Goal: Task Accomplishment & Management: Use online tool/utility

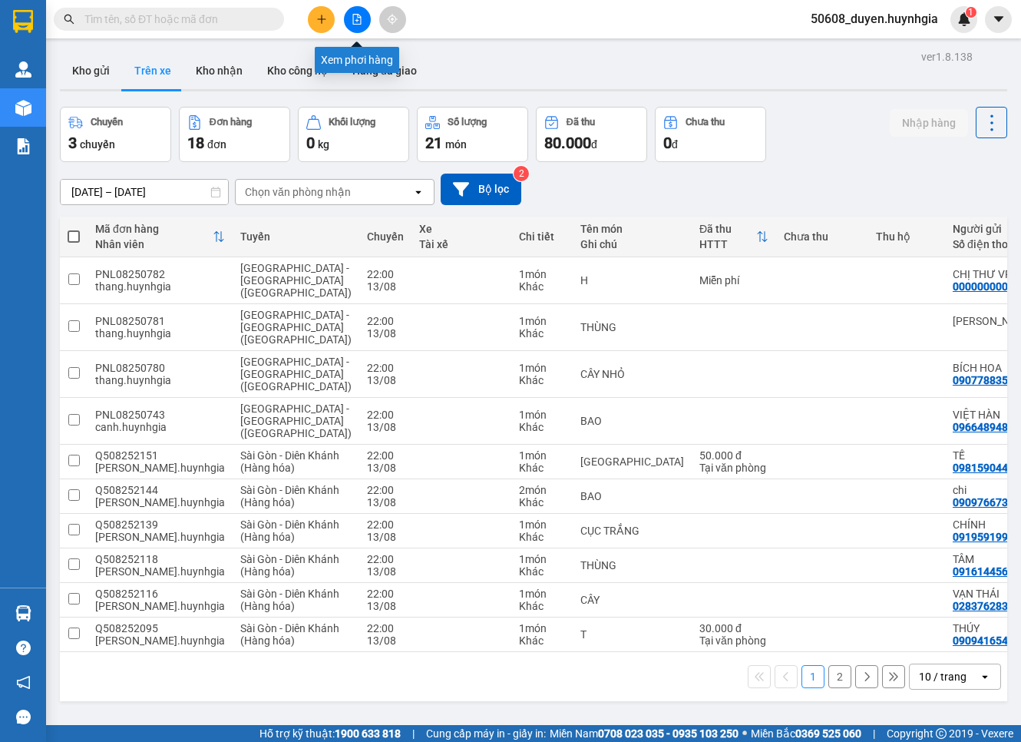
click at [356, 19] on icon "file-add" at bounding box center [357, 19] width 11 height 11
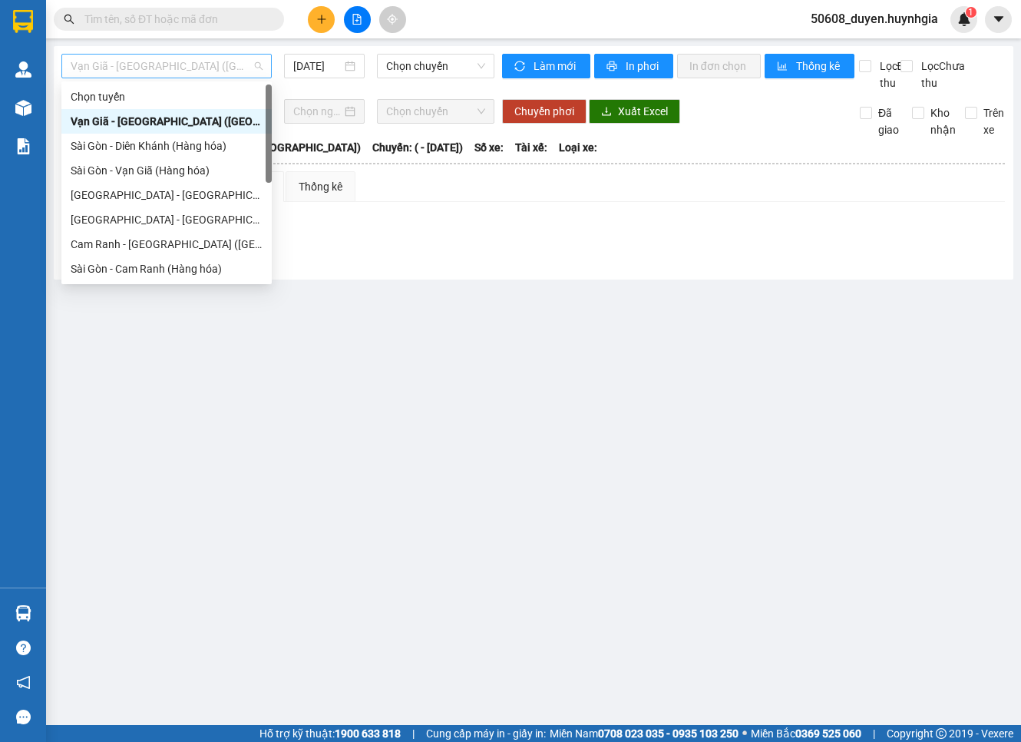
click at [193, 63] on span "Vạn Giã - [GEOGRAPHIC_DATA] ([GEOGRAPHIC_DATA])" at bounding box center [167, 66] width 192 height 23
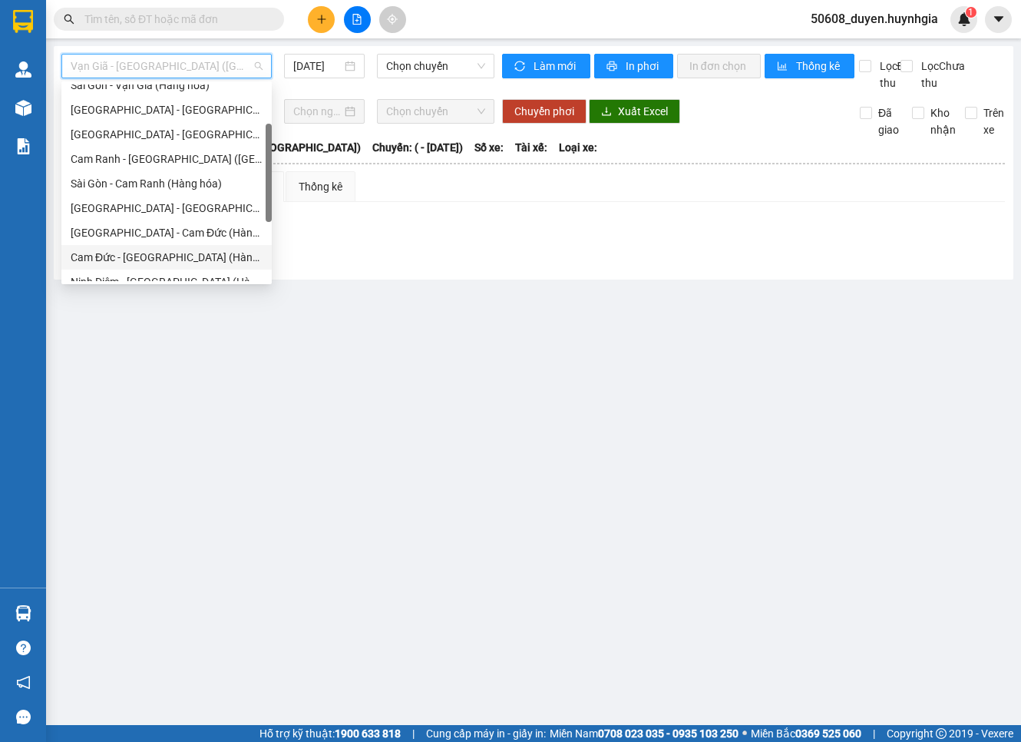
click at [150, 250] on div "Cam Đức - [GEOGRAPHIC_DATA] (Hàng hóa)" at bounding box center [167, 257] width 192 height 17
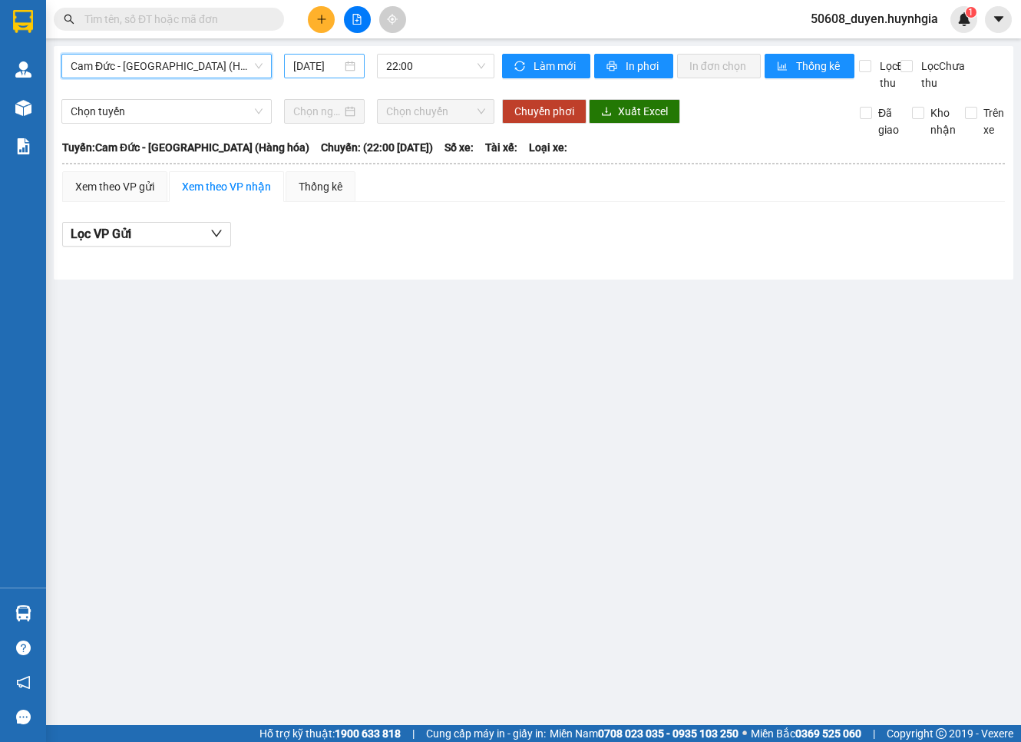
click at [336, 65] on input "14/08/2025" at bounding box center [317, 66] width 48 height 17
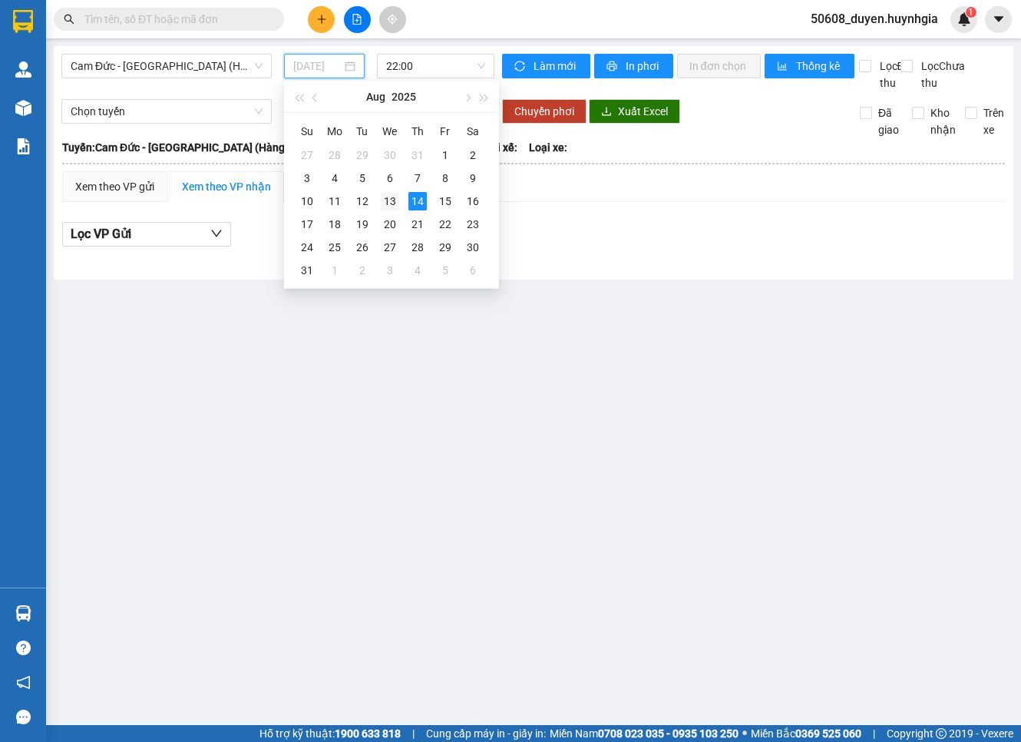
click at [389, 197] on div "13" at bounding box center [390, 201] width 18 height 18
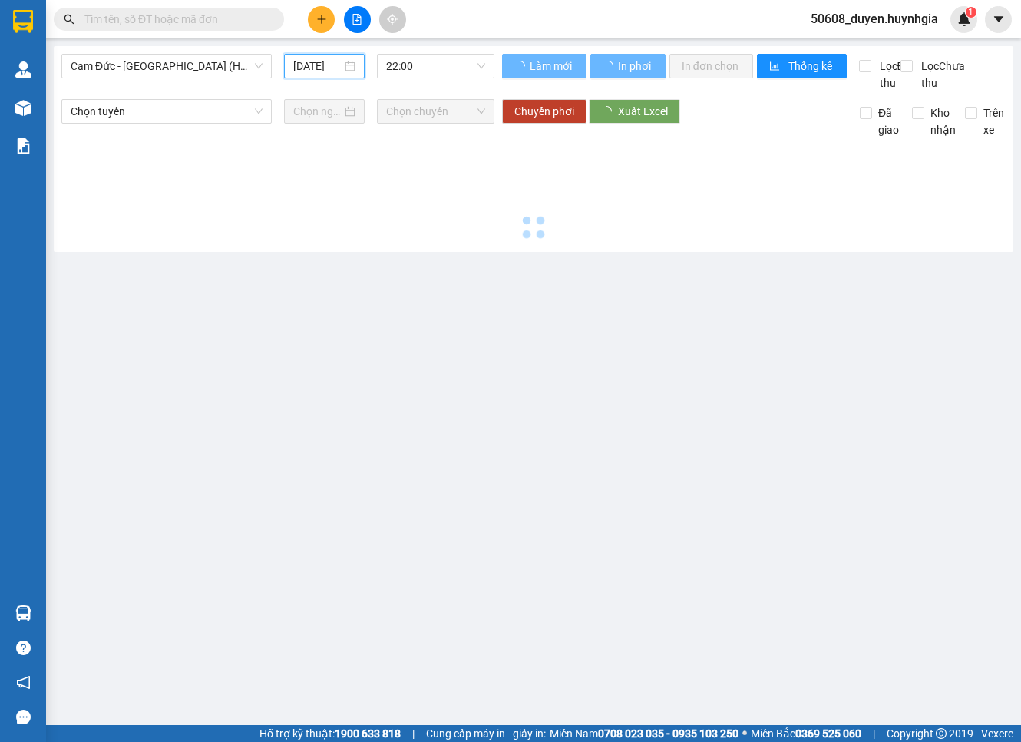
type input "13/08/2025"
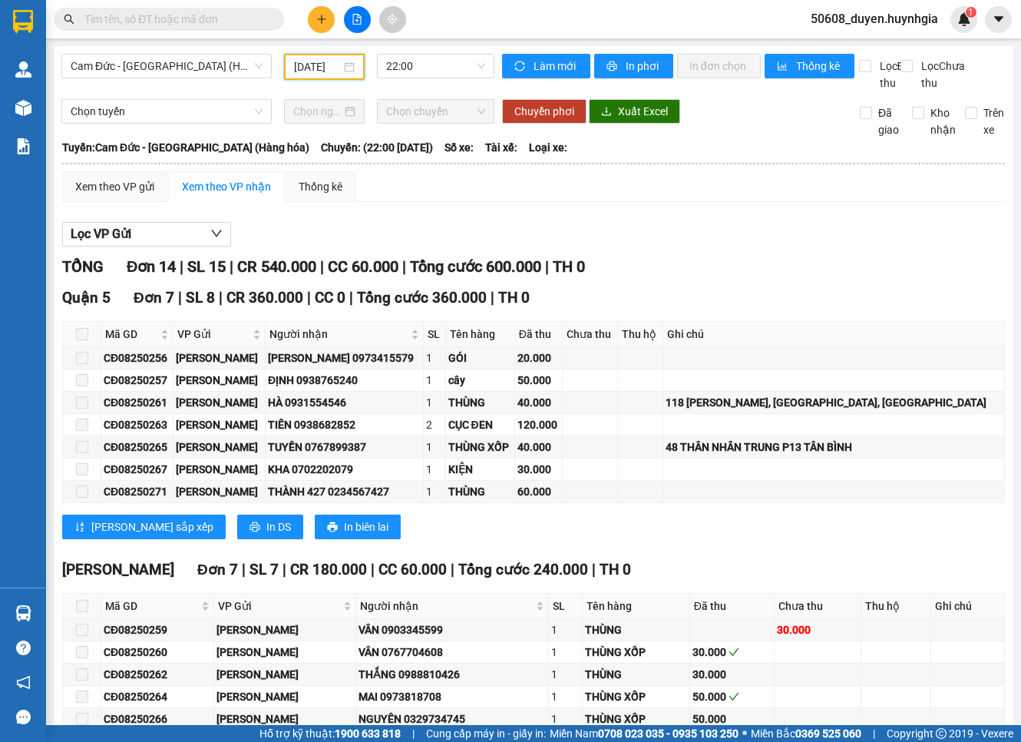
scroll to position [85, 0]
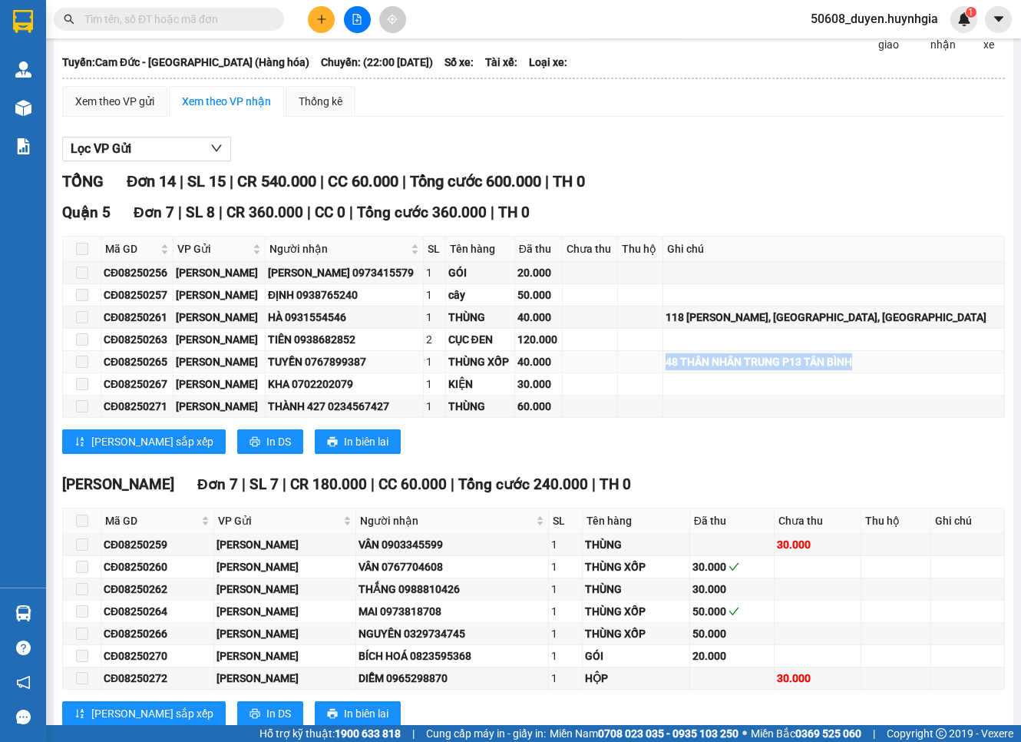
copy div "48 THÂN NHÂN TRUNG P13 TÂN BÌNH"
drag, startPoint x: 723, startPoint y: 381, endPoint x: 935, endPoint y: 377, distance: 212.8
click at [935, 370] on div "48 THÂN NHÂN TRUNG P13 TÂN BÌNH" at bounding box center [834, 361] width 336 height 17
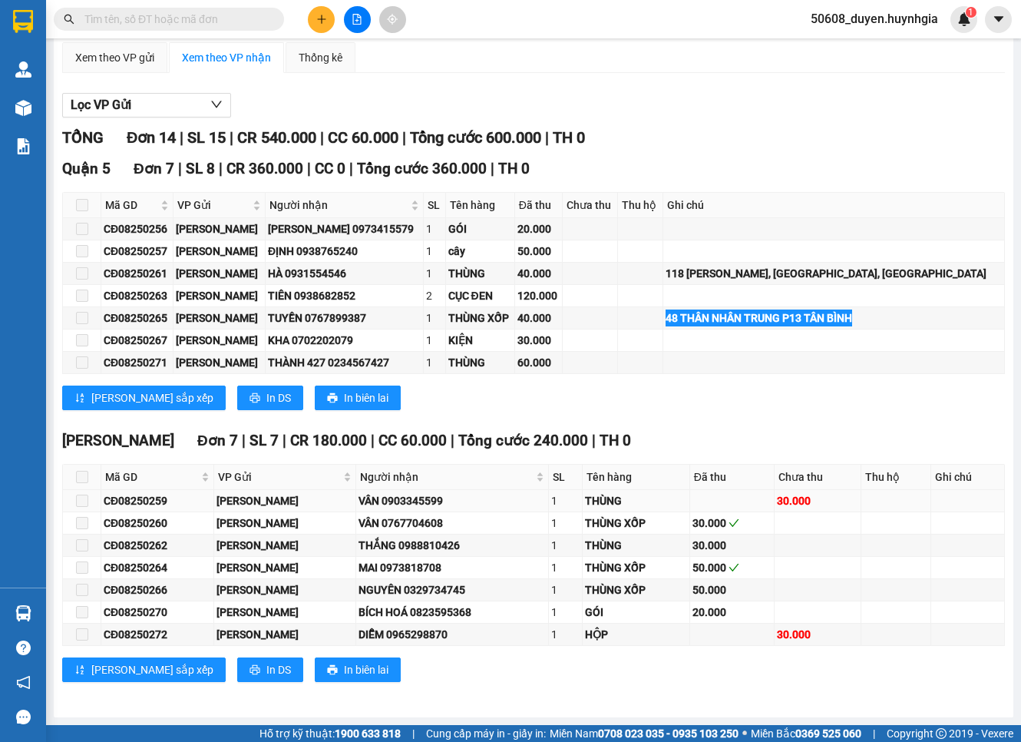
scroll to position [147, 0]
